Goal: Transaction & Acquisition: Purchase product/service

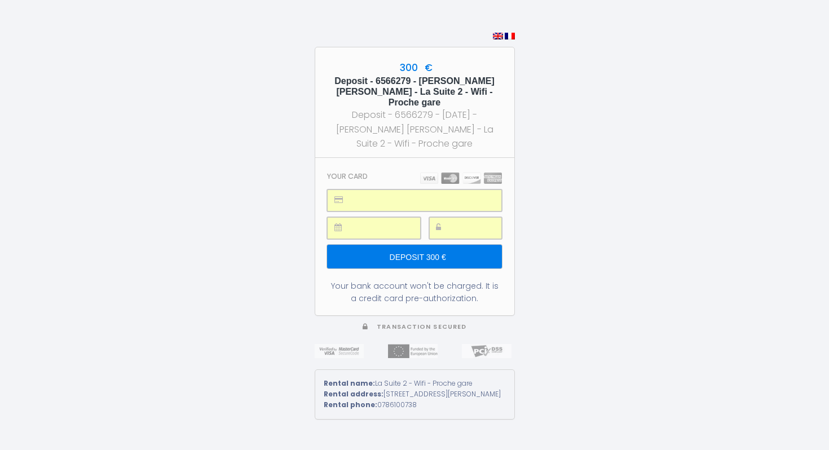
click at [410, 245] on input "Deposit 300 €" at bounding box center [414, 257] width 174 height 24
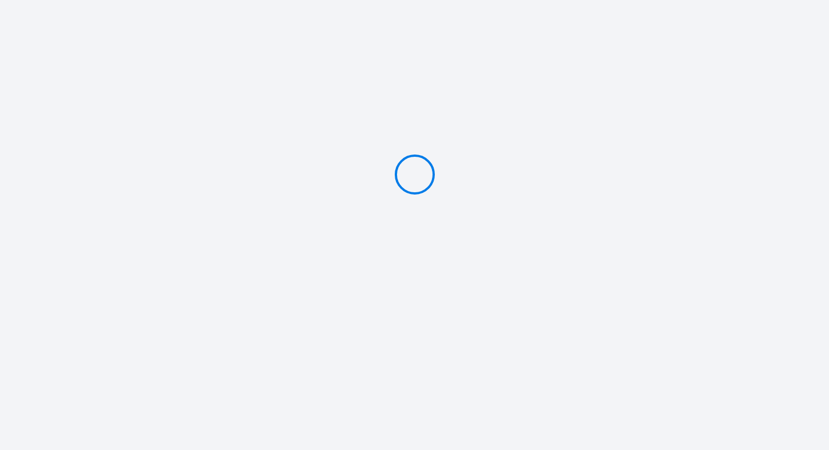
type input "Deposit 300 €"
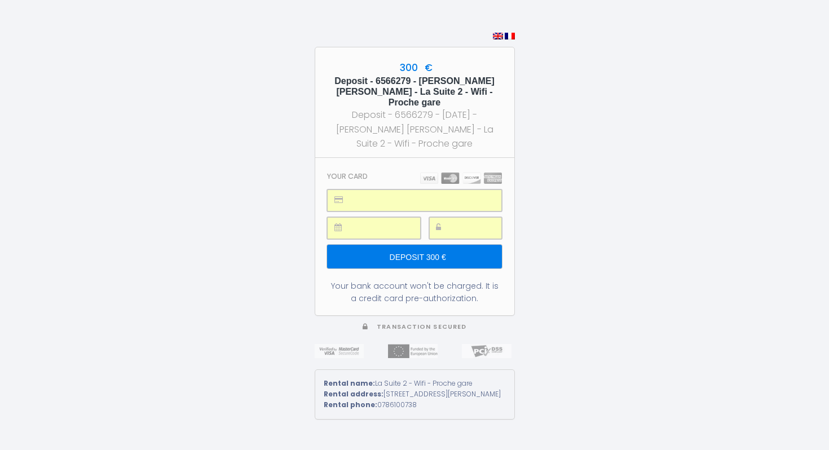
click at [414, 245] on input "Deposit 300 €" at bounding box center [414, 257] width 174 height 24
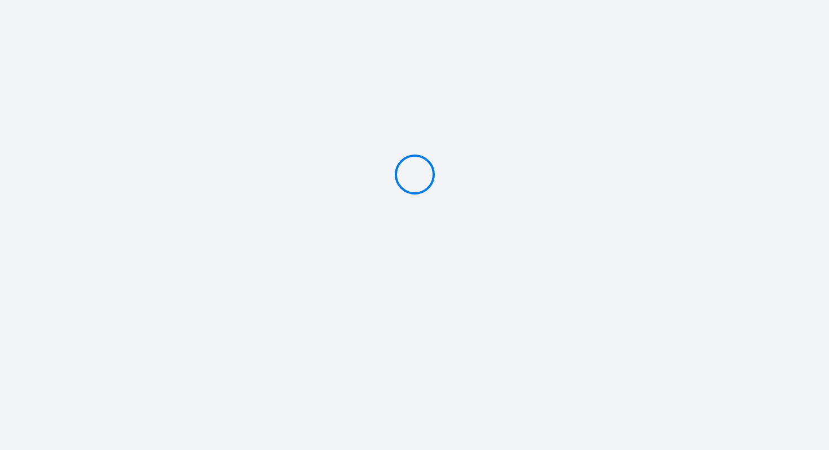
type input "Deposit 300 €"
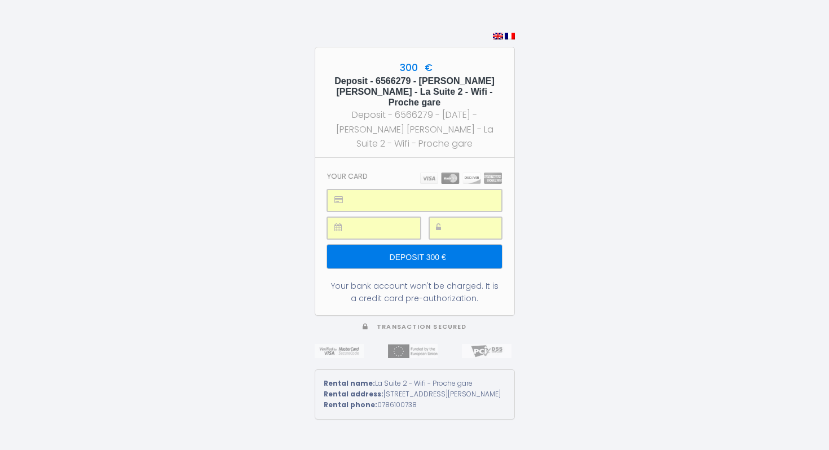
click at [418, 245] on input "Deposit 300 €" at bounding box center [414, 257] width 174 height 24
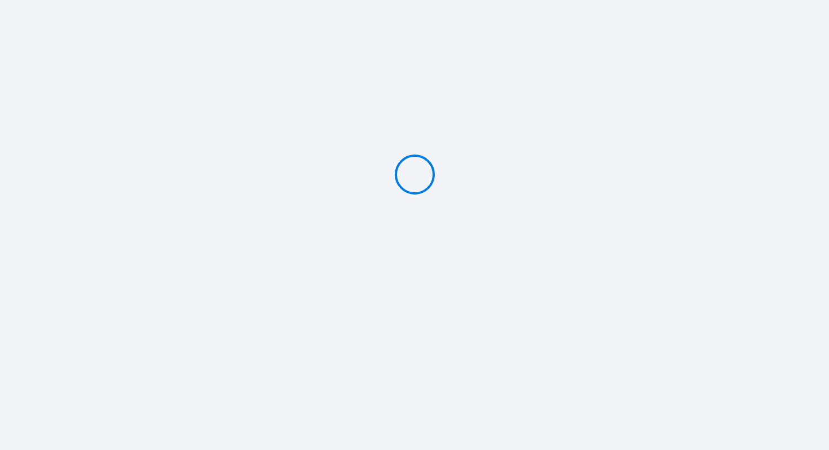
type input "Deposit 300 €"
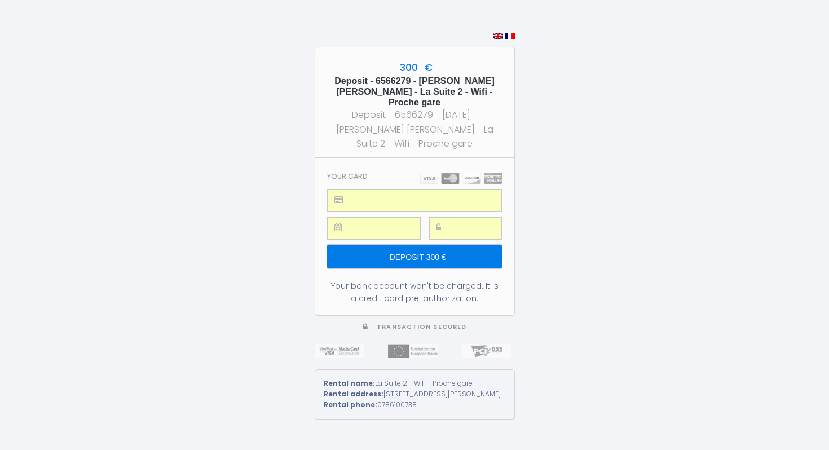
click at [387, 245] on input "Deposit 300 €" at bounding box center [414, 257] width 174 height 24
